Goal: Find specific page/section: Find specific page/section

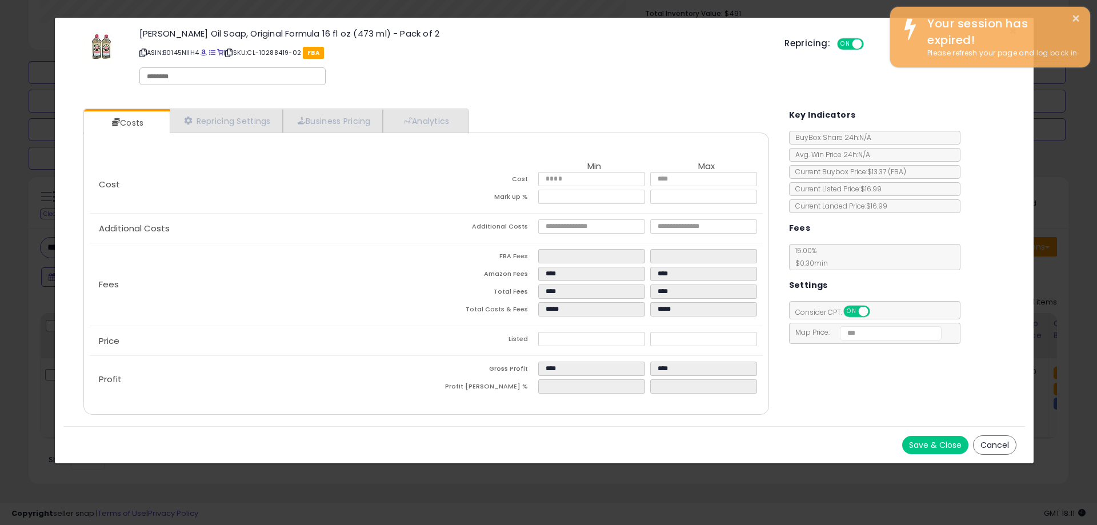
scroll to position [234, 603]
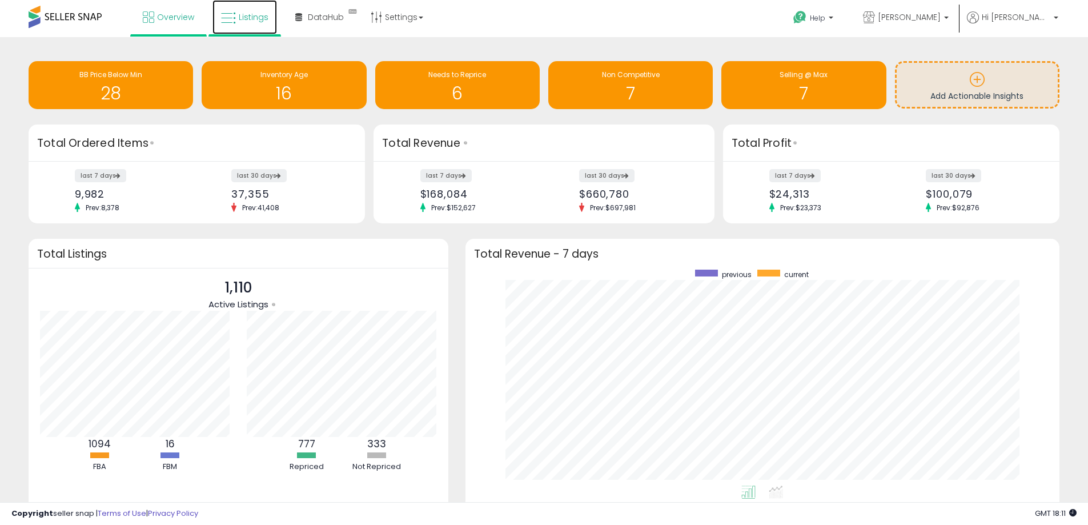
click at [254, 24] on link "Listings" at bounding box center [244, 17] width 65 height 34
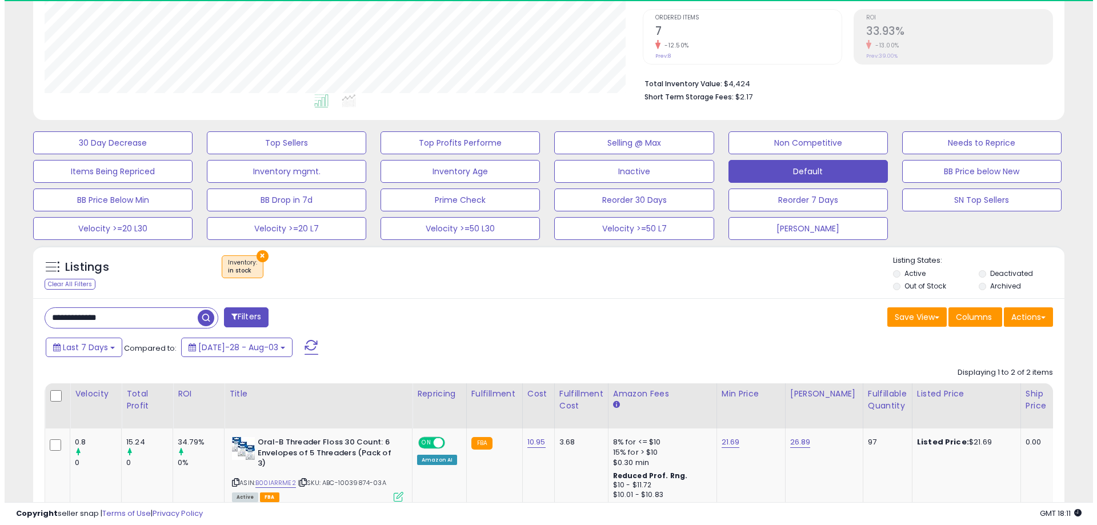
scroll to position [234, 598]
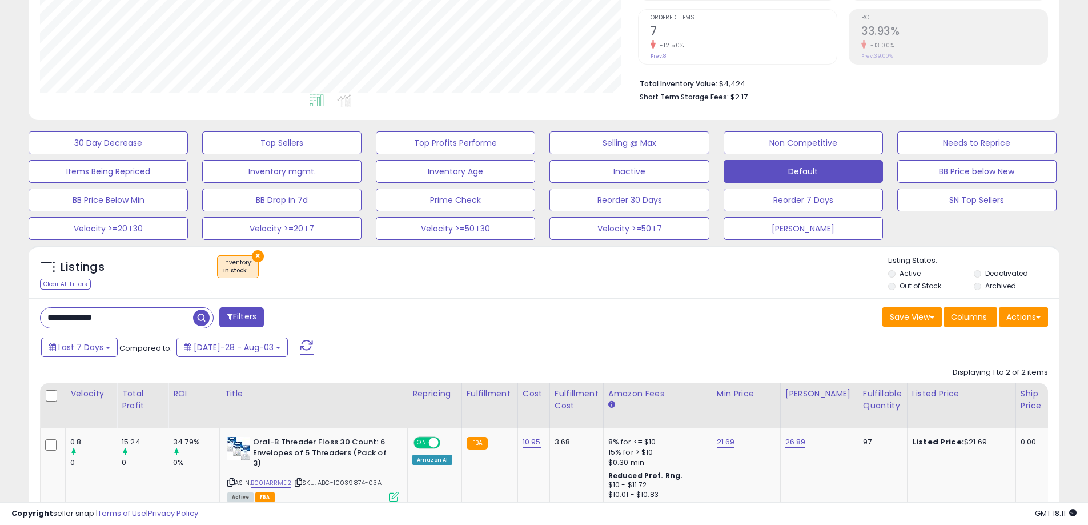
click at [258, 256] on button "×" at bounding box center [258, 256] width 12 height 12
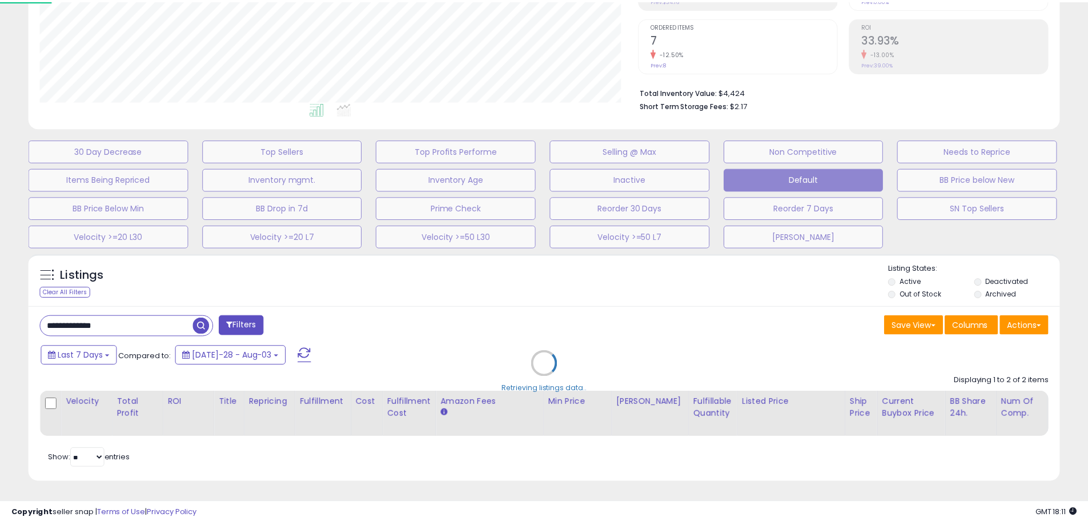
scroll to position [234, 603]
click at [137, 323] on div "Retrieving listings data.." at bounding box center [548, 372] width 1057 height 248
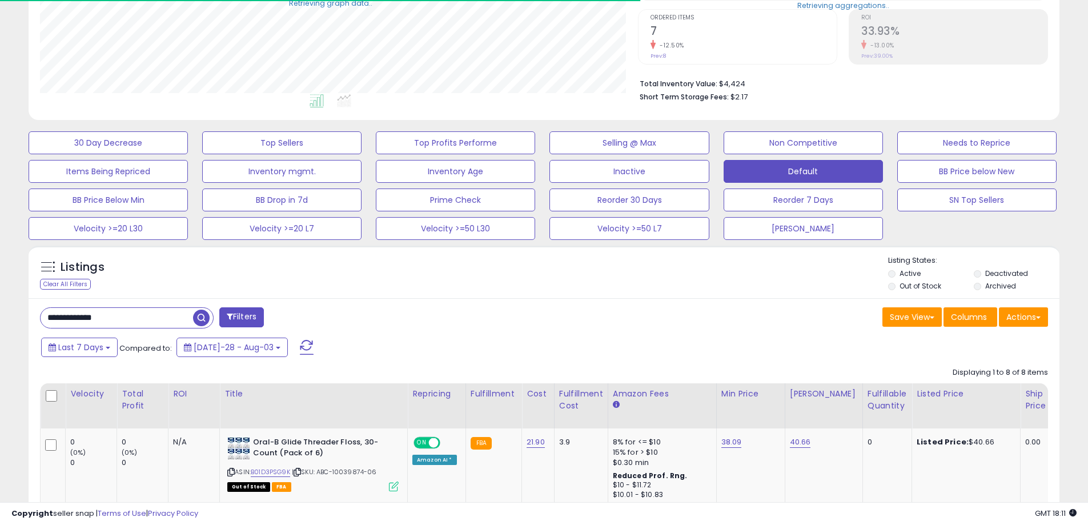
scroll to position [570972, 570608]
click at [122, 316] on input "**********" at bounding box center [166, 318] width 251 height 20
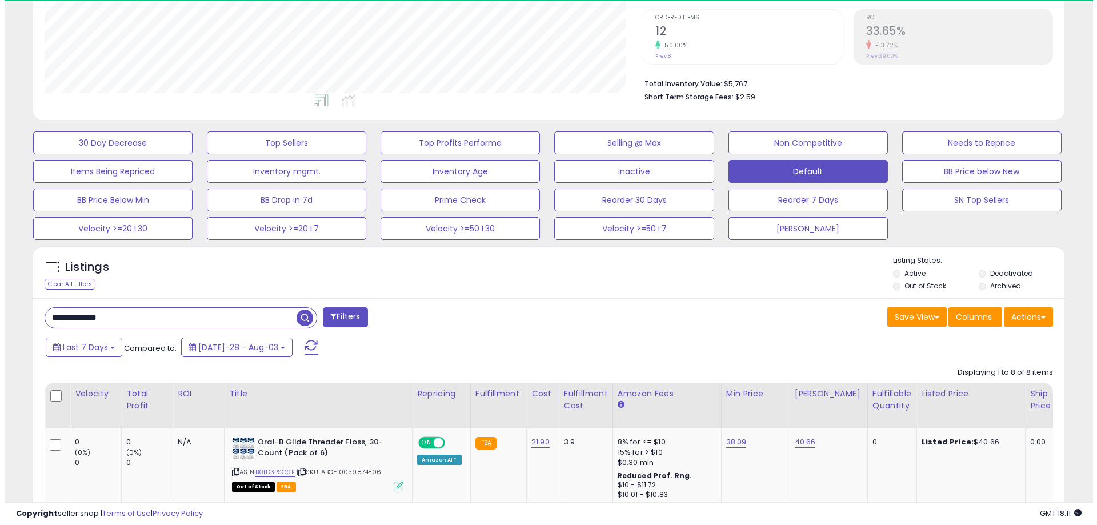
scroll to position [234, 598]
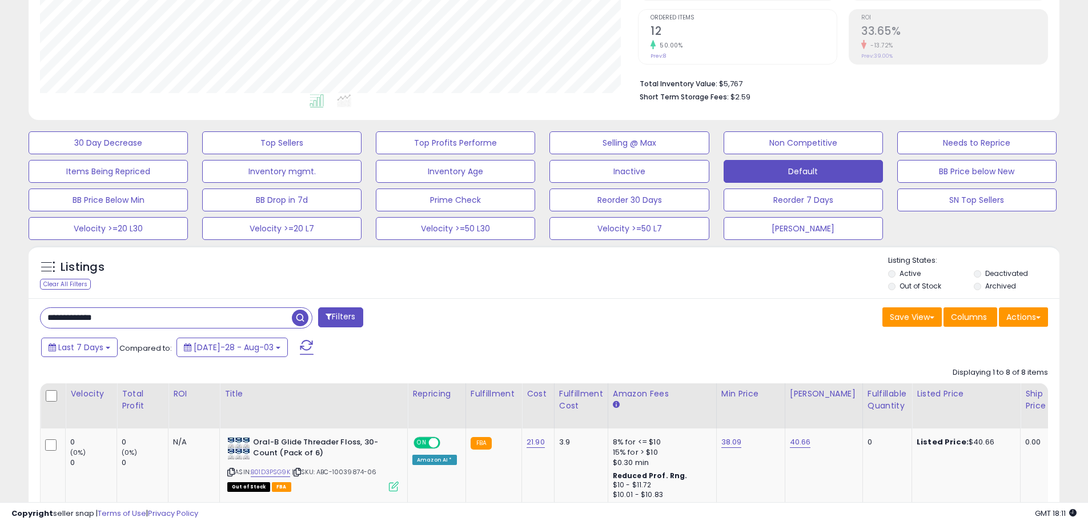
paste input "text"
type input "********"
click at [303, 310] on span "button" at bounding box center [300, 318] width 17 height 17
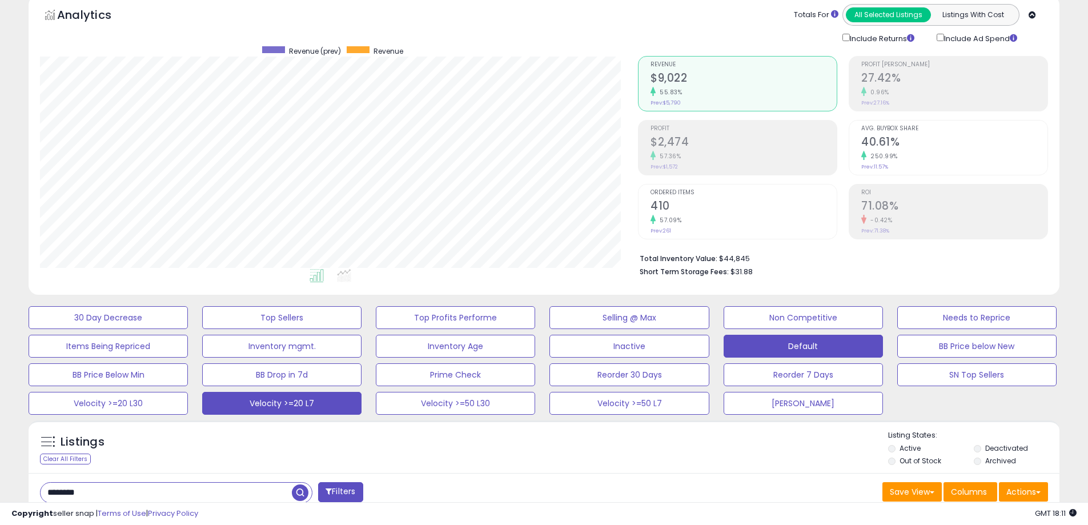
scroll to position [0, 0]
